Goal: Communication & Community: Connect with others

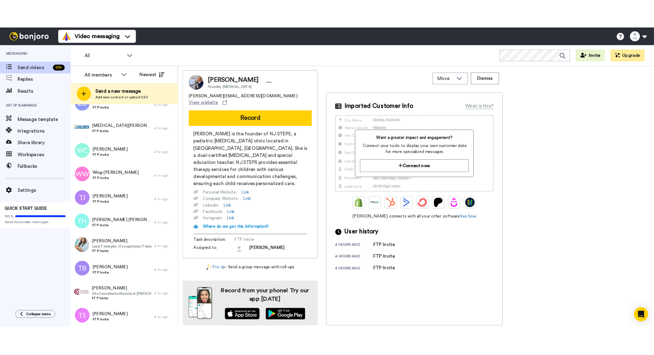
scroll to position [127, 0]
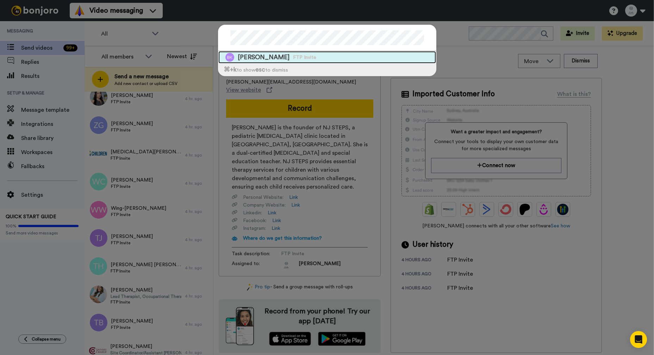
click at [293, 56] on span "FTP Invite" at bounding box center [304, 57] width 23 height 7
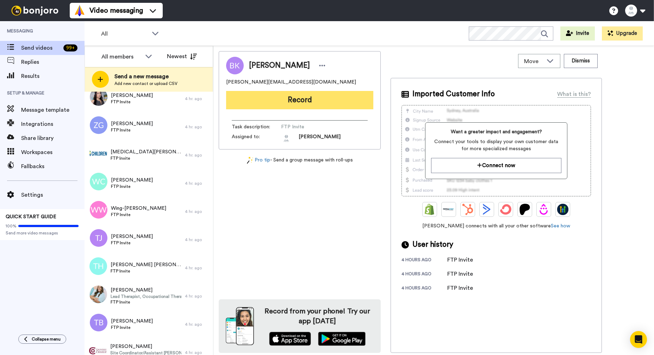
click at [301, 104] on button "Record" at bounding box center [299, 100] width 147 height 18
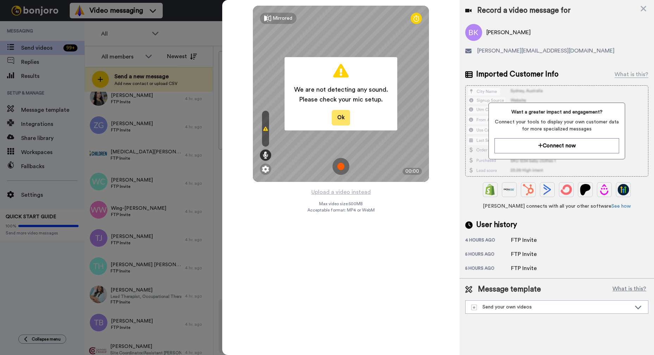
click at [339, 118] on button "Ok" at bounding box center [341, 117] width 18 height 15
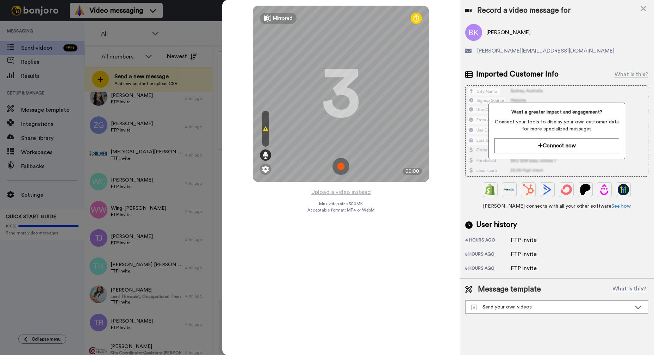
click at [264, 127] on icon at bounding box center [265, 129] width 5 height 6
click at [265, 152] on icon at bounding box center [266, 154] width 6 height 7
click at [267, 152] on icon at bounding box center [266, 154] width 6 height 7
click at [267, 123] on div at bounding box center [265, 129] width 7 height 36
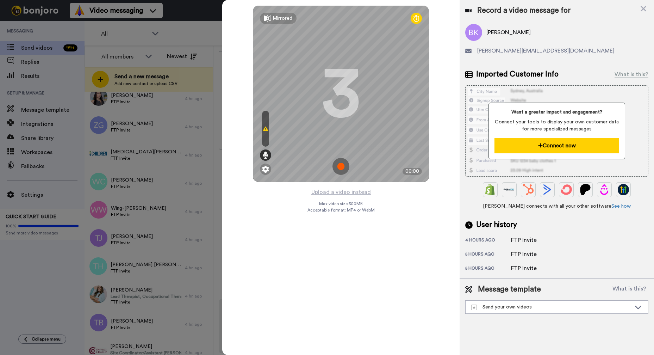
click at [560, 143] on button "Connect now" at bounding box center [556, 145] width 125 height 15
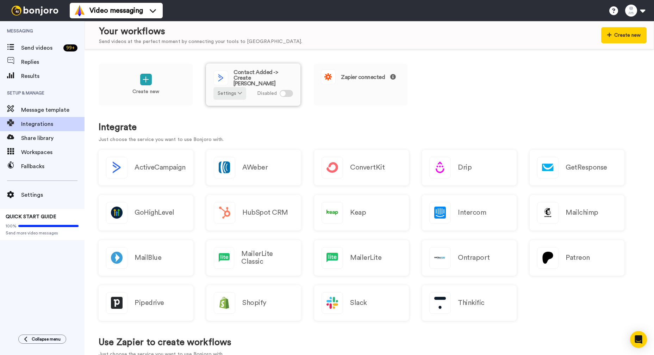
scroll to position [9, 0]
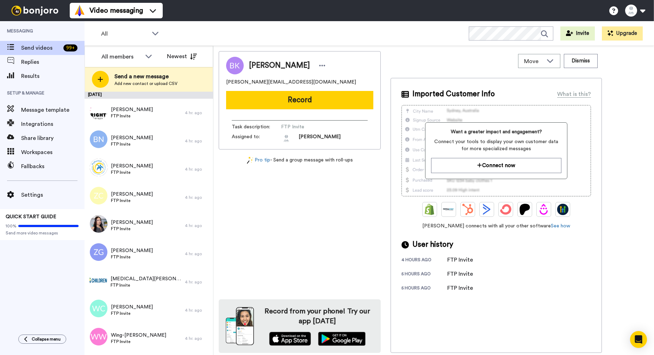
click at [274, 100] on button "Record" at bounding box center [299, 100] width 147 height 18
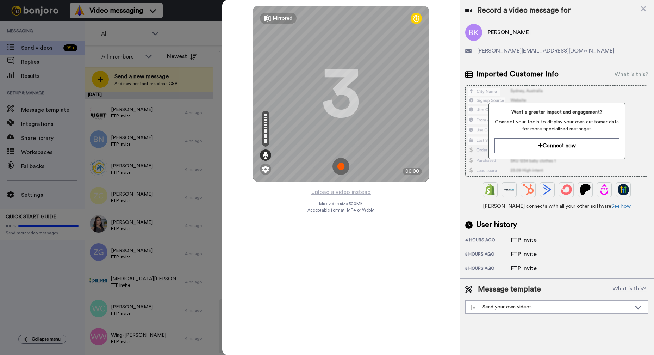
click at [265, 135] on div at bounding box center [266, 135] width 4 height 2
click at [342, 167] on img at bounding box center [340, 166] width 17 height 17
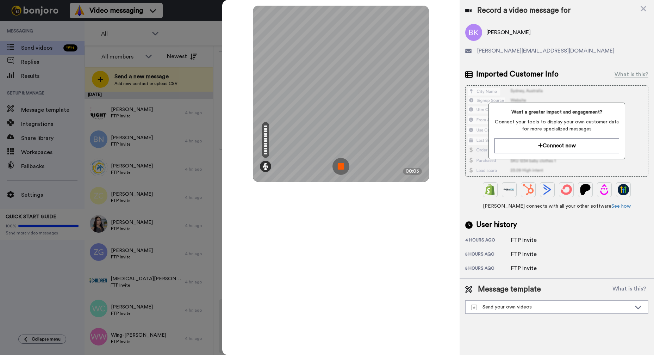
click at [342, 166] on img at bounding box center [340, 166] width 17 height 17
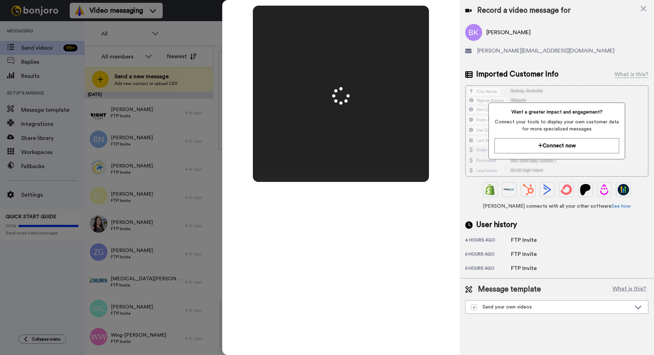
click at [641, 10] on icon at bounding box center [643, 8] width 7 height 9
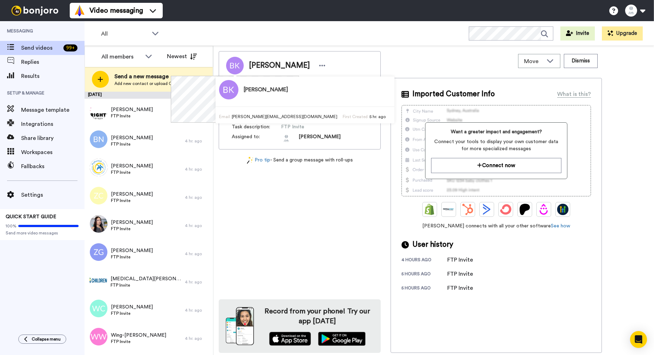
click at [343, 100] on button "Record" at bounding box center [299, 100] width 147 height 18
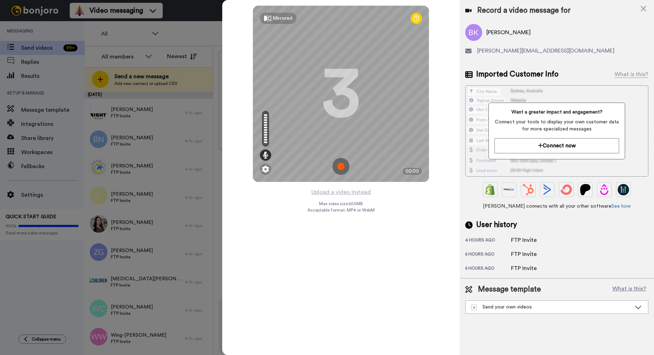
click at [339, 166] on img at bounding box center [340, 166] width 17 height 17
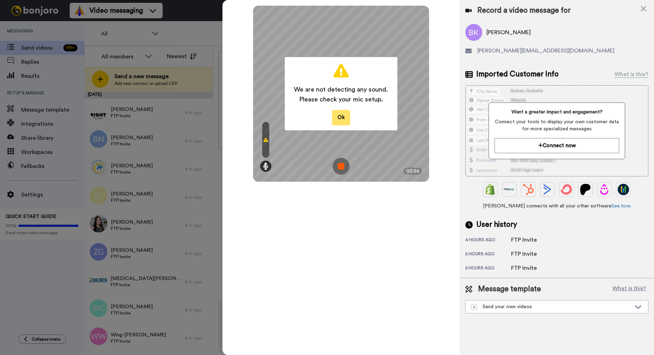
click at [347, 117] on button "Ok" at bounding box center [341, 117] width 18 height 15
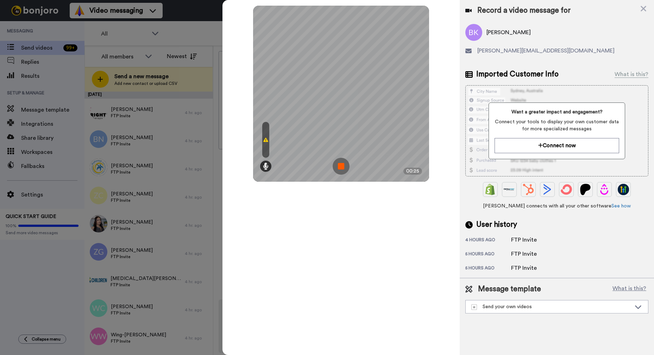
click at [339, 172] on img at bounding box center [341, 166] width 17 height 17
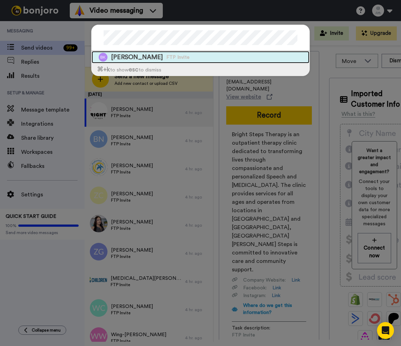
click at [166, 56] on span "FTP Invite" at bounding box center [177, 57] width 23 height 7
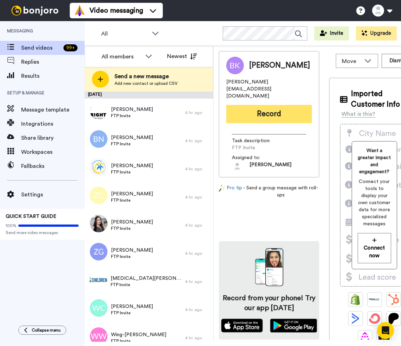
click at [259, 105] on button "Record" at bounding box center [269, 114] width 86 height 18
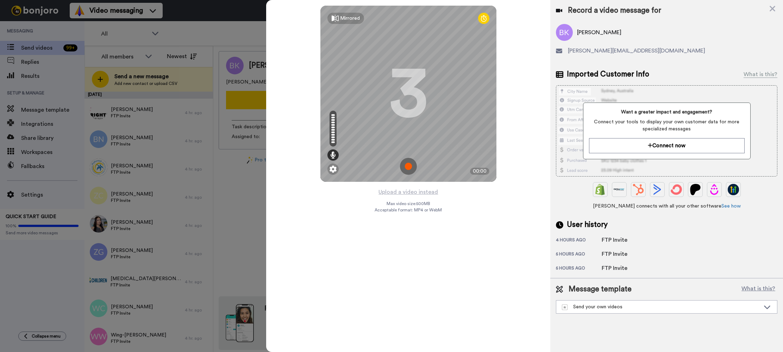
click at [400, 166] on img at bounding box center [408, 166] width 17 height 17
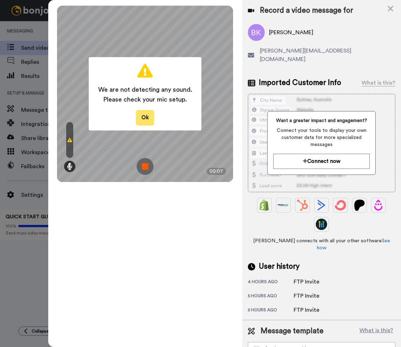
click at [145, 117] on button "Ok" at bounding box center [145, 117] width 18 height 15
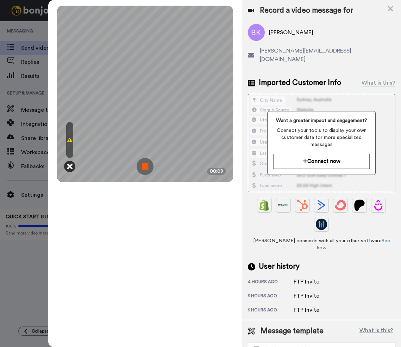
click at [70, 163] on icon at bounding box center [70, 166] width 6 height 7
click at [71, 164] on icon at bounding box center [70, 166] width 6 height 7
click at [147, 165] on img at bounding box center [145, 166] width 17 height 17
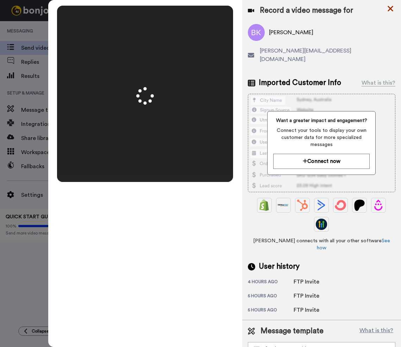
click at [392, 7] on icon at bounding box center [390, 8] width 7 height 9
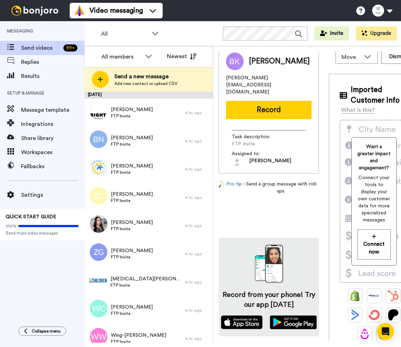
scroll to position [5, 0]
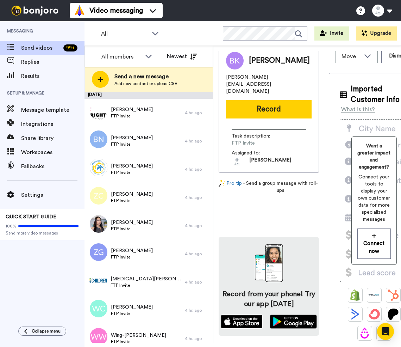
click at [252, 319] on img at bounding box center [242, 321] width 42 height 14
